Goal: Transaction & Acquisition: Purchase product/service

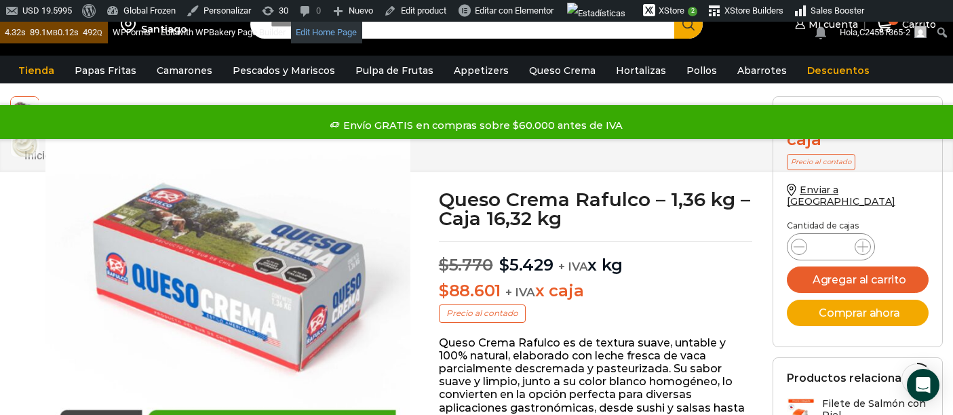
drag, startPoint x: 0, startPoint y: 0, endPoint x: 408, endPoint y: 41, distance: 409.7
click at [342, 29] on link "Edit Home Page" at bounding box center [326, 33] width 71 height 22
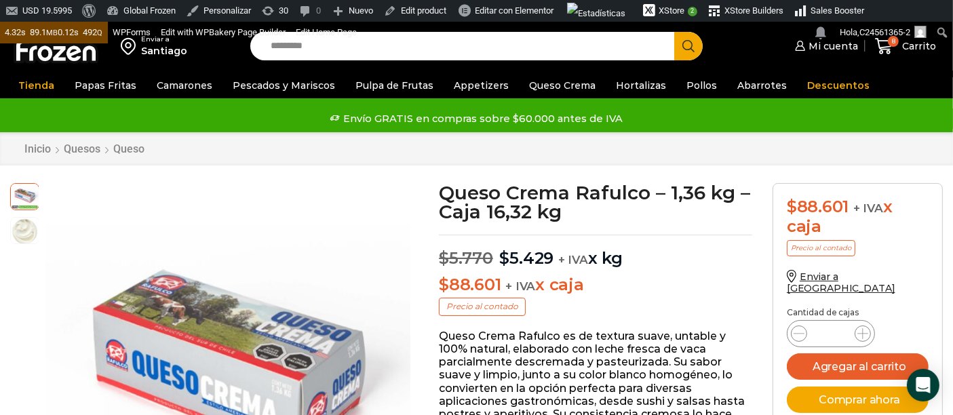
click at [477, 46] on input "Search input" at bounding box center [466, 46] width 404 height 28
click at [674, 32] on button "Search" at bounding box center [688, 46] width 28 height 28
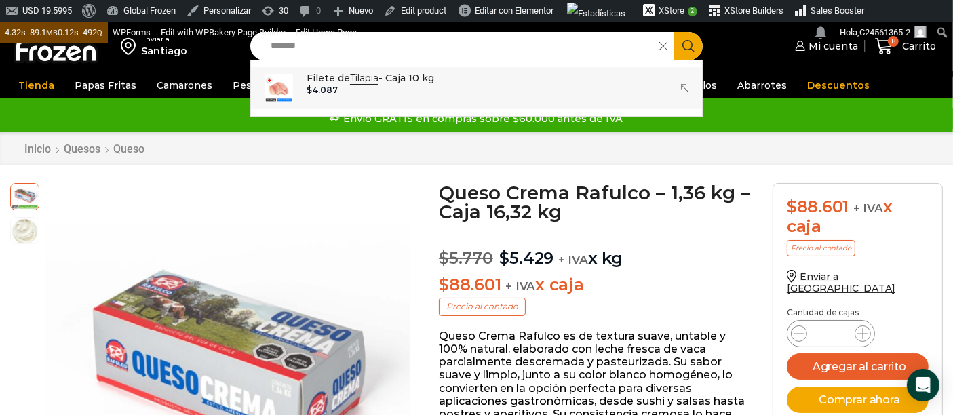
click at [312, 82] on p "Filete de Tilapia - Caja 10 kg" at bounding box center [371, 78] width 128 height 15
type input "**********"
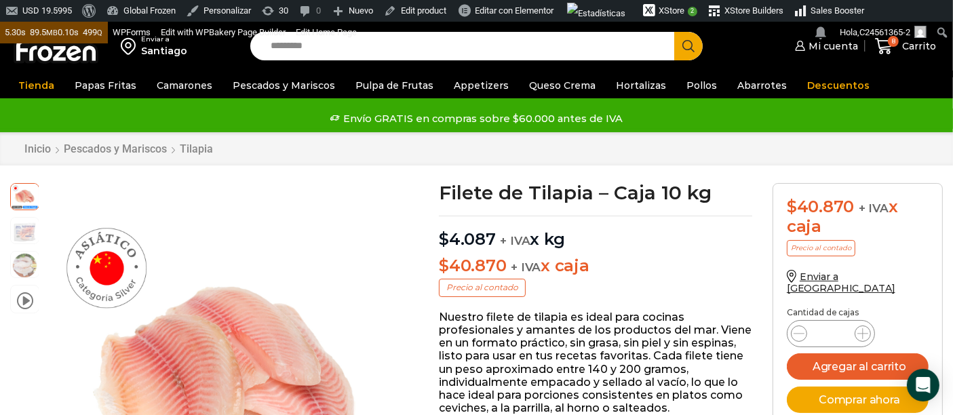
click at [334, 49] on input "Search input" at bounding box center [466, 46] width 404 height 28
type input "*******"
click at [674, 32] on button "Search" at bounding box center [688, 46] width 28 height 28
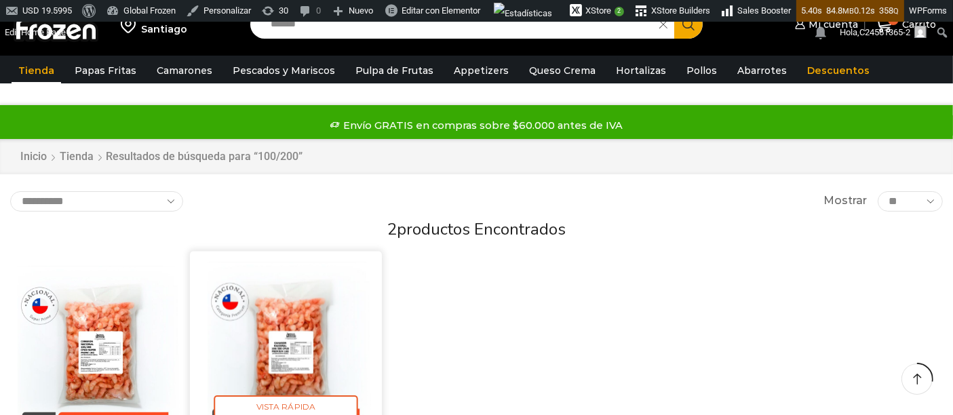
scroll to position [151, 0]
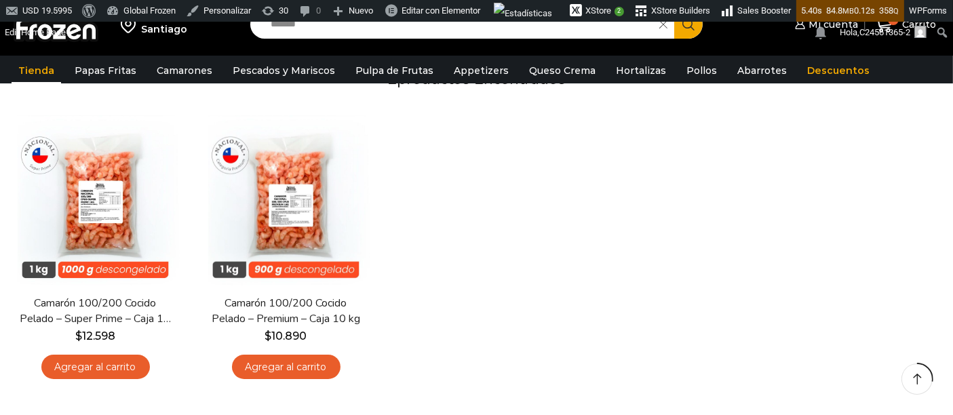
click at [286, 201] on img at bounding box center [286, 200] width 170 height 170
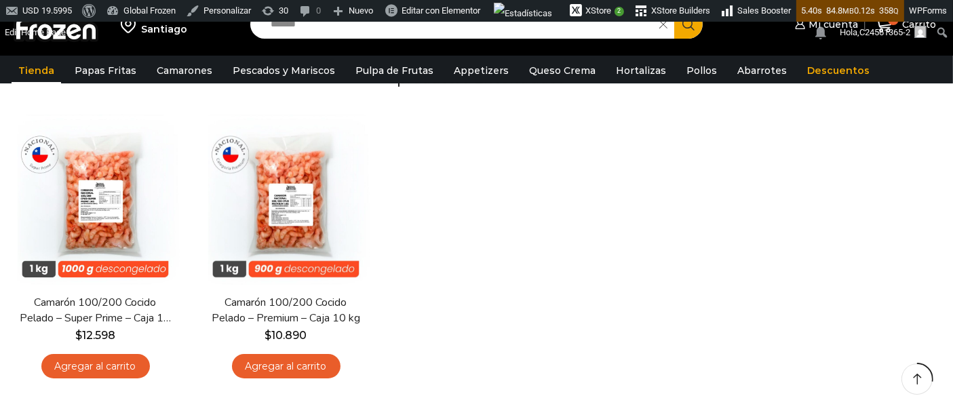
scroll to position [226, 0]
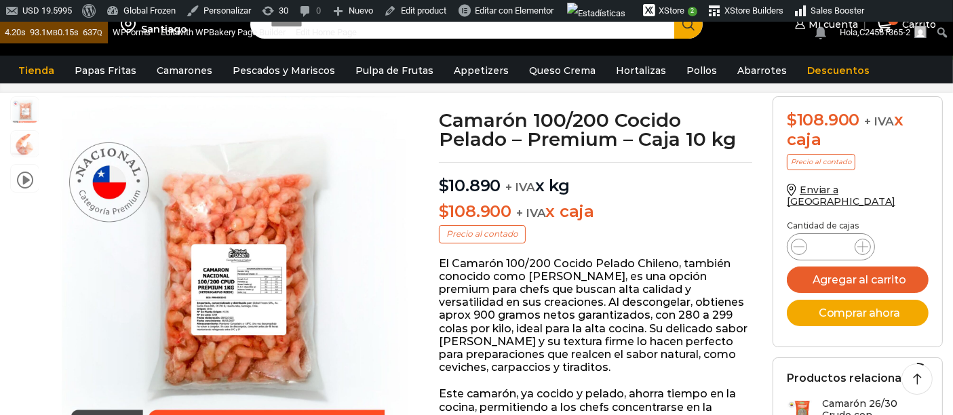
scroll to position [75, 0]
